Goal: Task Accomplishment & Management: Manage account settings

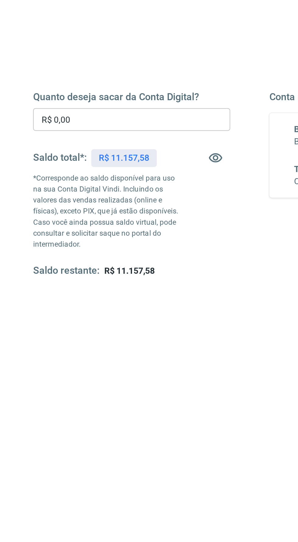
click at [68, 146] on input "R$ 0,00" at bounding box center [90, 144] width 98 height 11
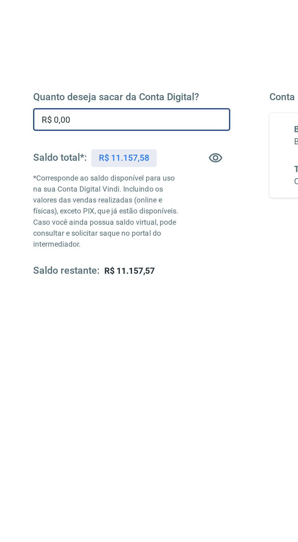
type input "R$ 0,00"
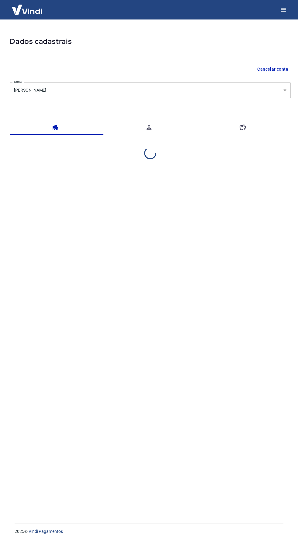
select select "BA"
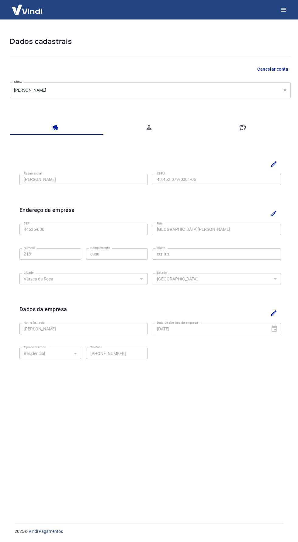
click at [242, 126] on icon "button" at bounding box center [242, 127] width 7 height 7
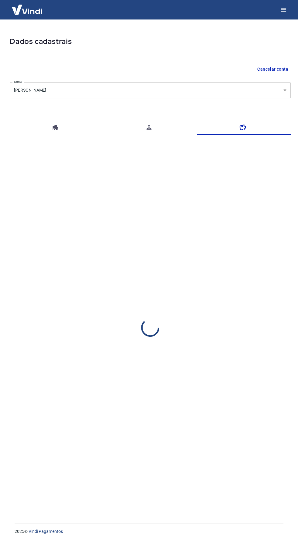
select select "1"
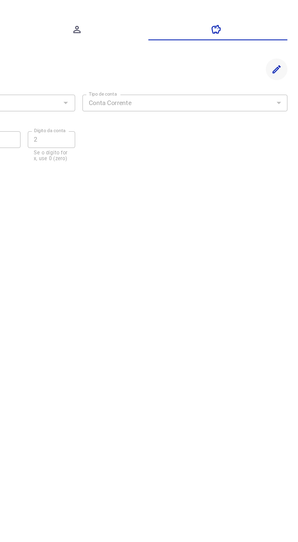
click at [280, 153] on icon "Editar" at bounding box center [283, 154] width 7 height 7
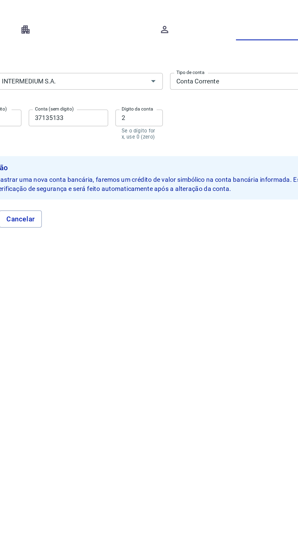
click at [125, 162] on input "077 - BANCO INTERMEDIUM S.A." at bounding box center [70, 163] width 117 height 8
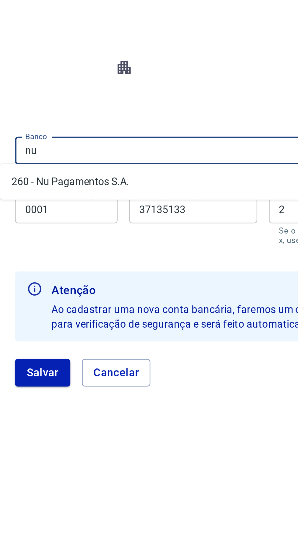
click at [33, 173] on li "260 - Nu Pagamentos S.A." at bounding box center [72, 175] width 138 height 10
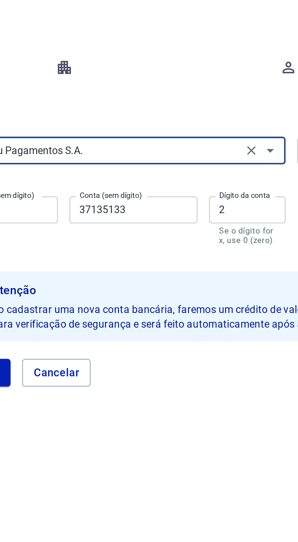
type input "260 - Nu Pagamentos S.A."
click at [91, 187] on input "37135133" at bounding box center [85, 186] width 54 height 11
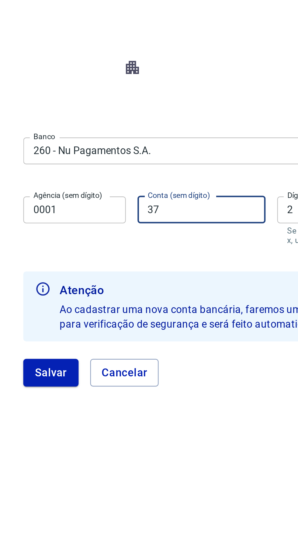
type input "3"
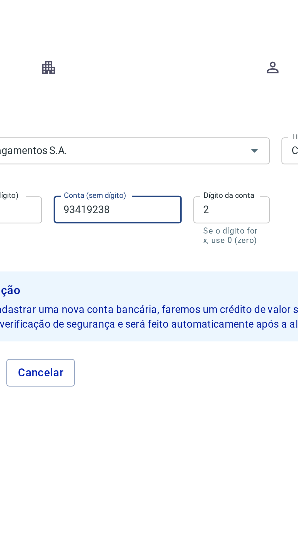
type input "93419238"
click at [124, 181] on label "Dígito da conta" at bounding box center [130, 181] width 21 height 5
click at [124, 181] on input "2" at bounding box center [132, 186] width 32 height 11
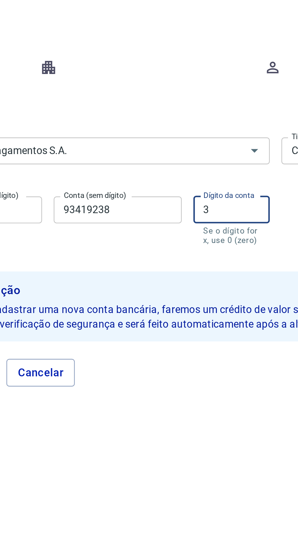
type input "3"
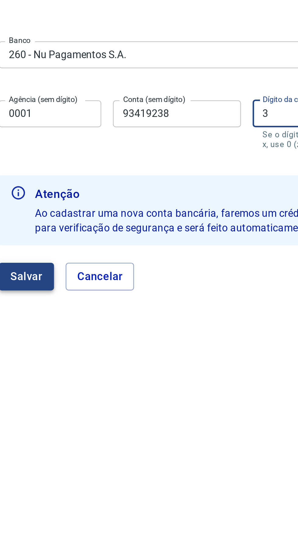
click at [18, 255] on button "Salvar" at bounding box center [21, 255] width 23 height 12
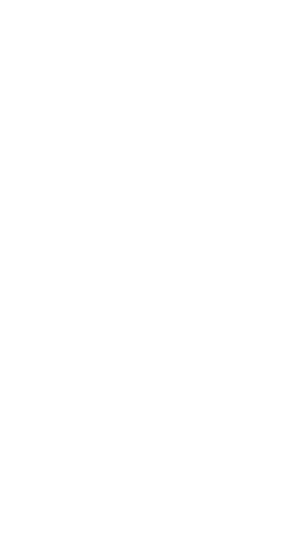
select select "1"
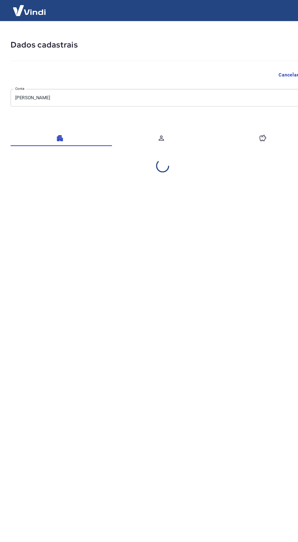
select select "BA"
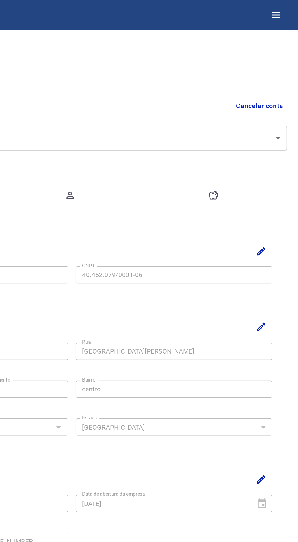
click at [239, 123] on button "button" at bounding box center [244, 127] width 94 height 15
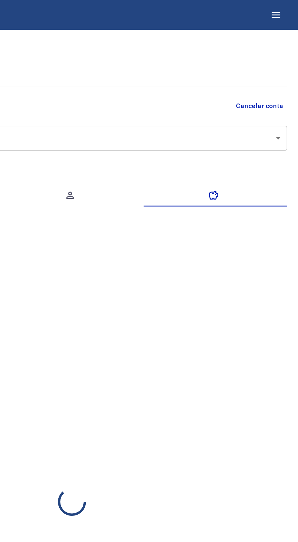
select select "1"
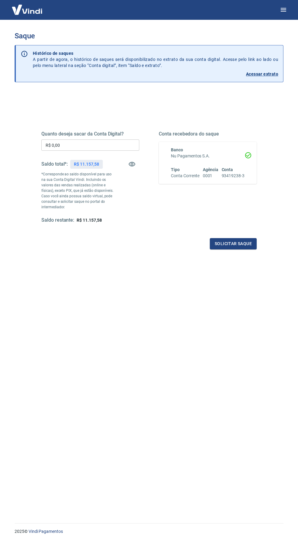
click at [82, 149] on input "R$ 0,00" at bounding box center [90, 144] width 98 height 11
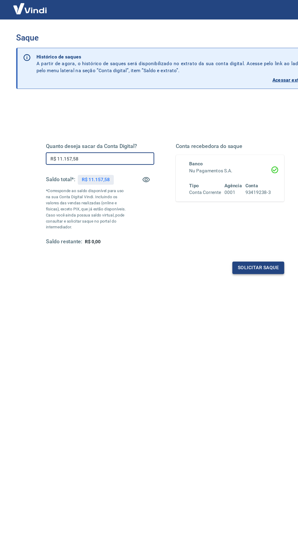
type input "R$ 11.157,58"
click at [244, 238] on button "Solicitar saque" at bounding box center [233, 243] width 47 height 11
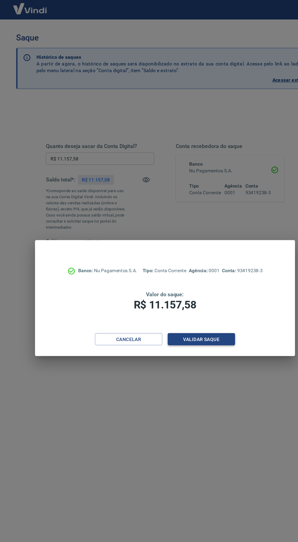
click at [196, 304] on button "Validar saque" at bounding box center [182, 308] width 61 height 11
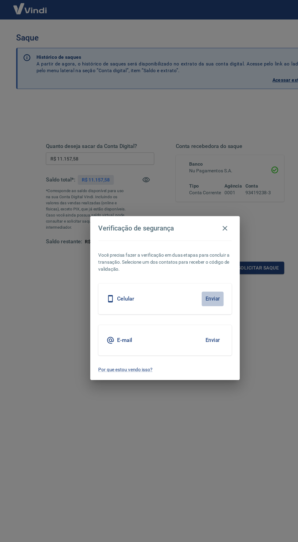
click at [199, 270] on button "Enviar" at bounding box center [192, 271] width 20 height 13
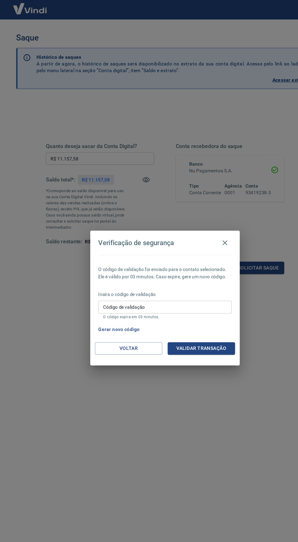
click at [175, 277] on input "Código de validação" at bounding box center [149, 278] width 121 height 11
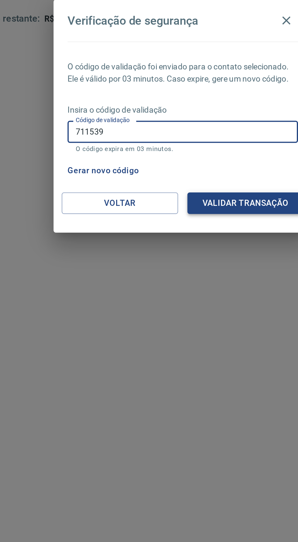
type input "711539"
click at [197, 319] on button "Validar transação" at bounding box center [182, 316] width 61 height 11
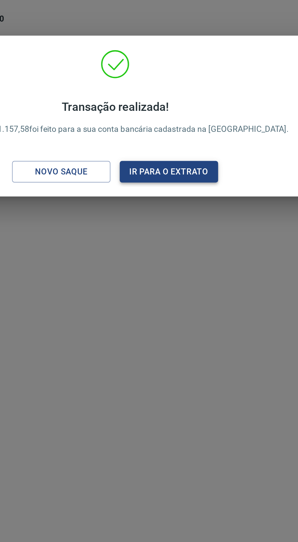
click at [166, 296] on button "Ir para o extrato" at bounding box center [177, 299] width 51 height 11
